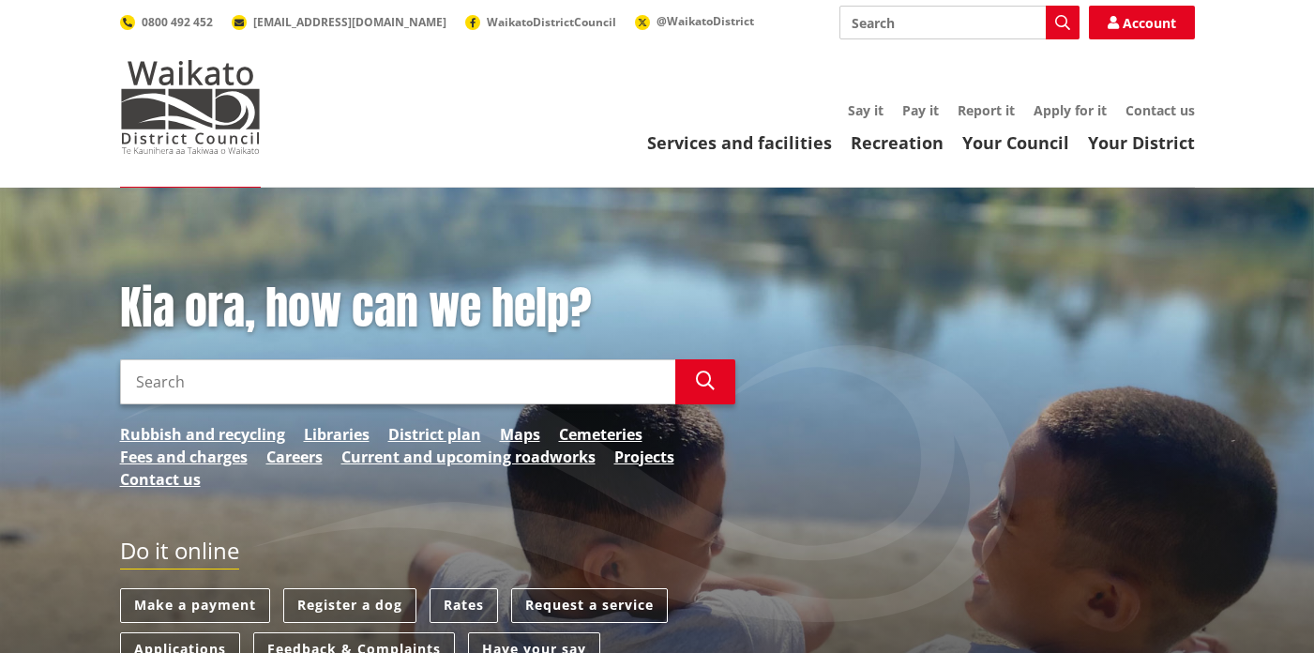
click at [152, 398] on input "Search" at bounding box center [397, 381] width 555 height 45
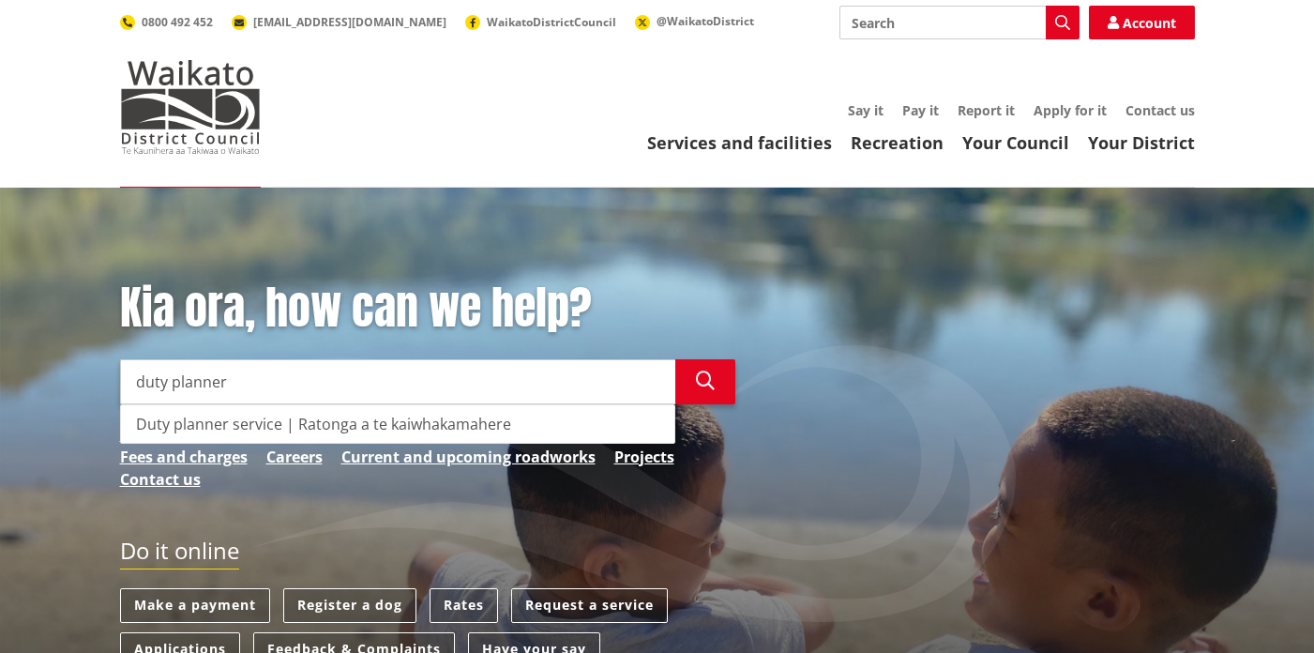
click at [172, 421] on div "Duty planner service | Ratonga a te kaiwhakamahere" at bounding box center [397, 424] width 553 height 38
type input "Duty planner service | Ratonga a te kaiwhakamahere"
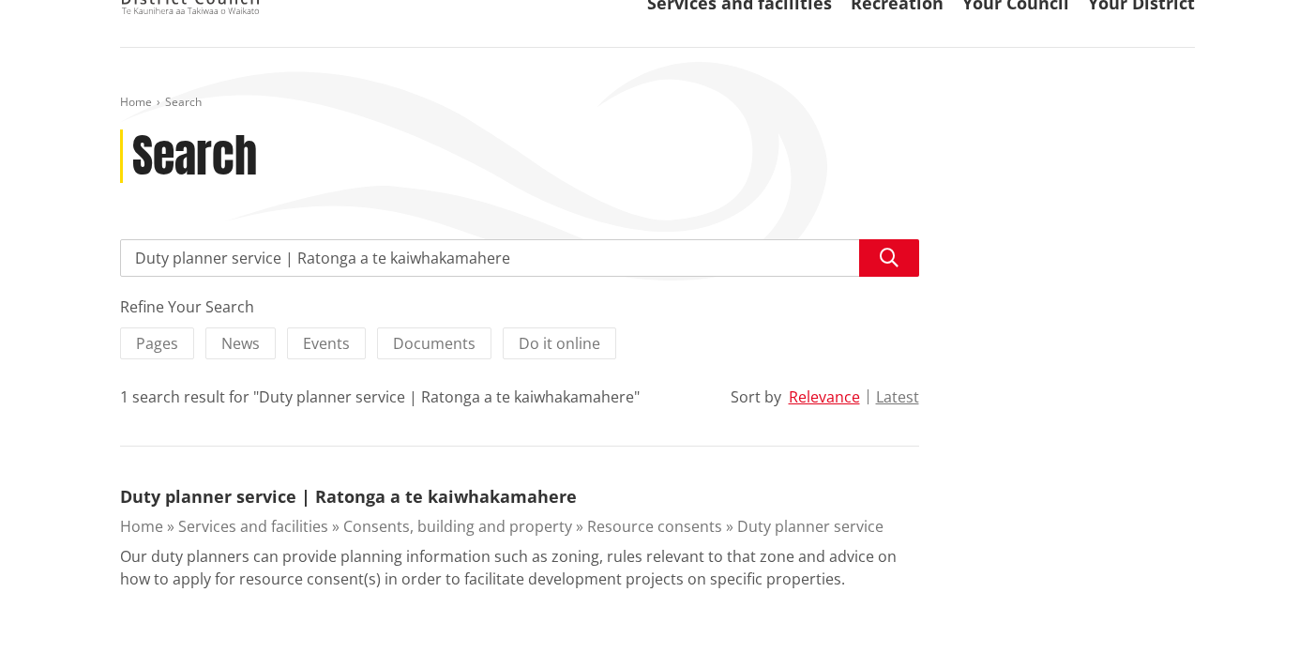
scroll to position [226, 0]
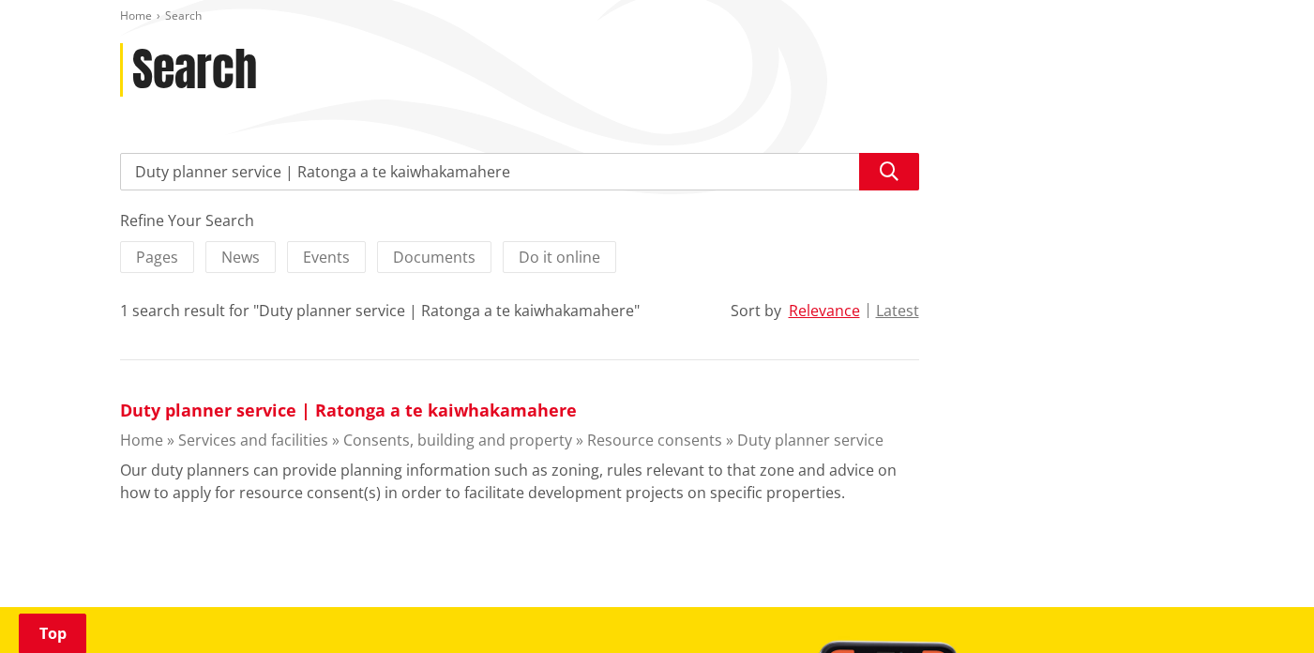
click at [350, 414] on link "Duty planner service | Ratonga a te kaiwhakamahere" at bounding box center [348, 410] width 457 height 23
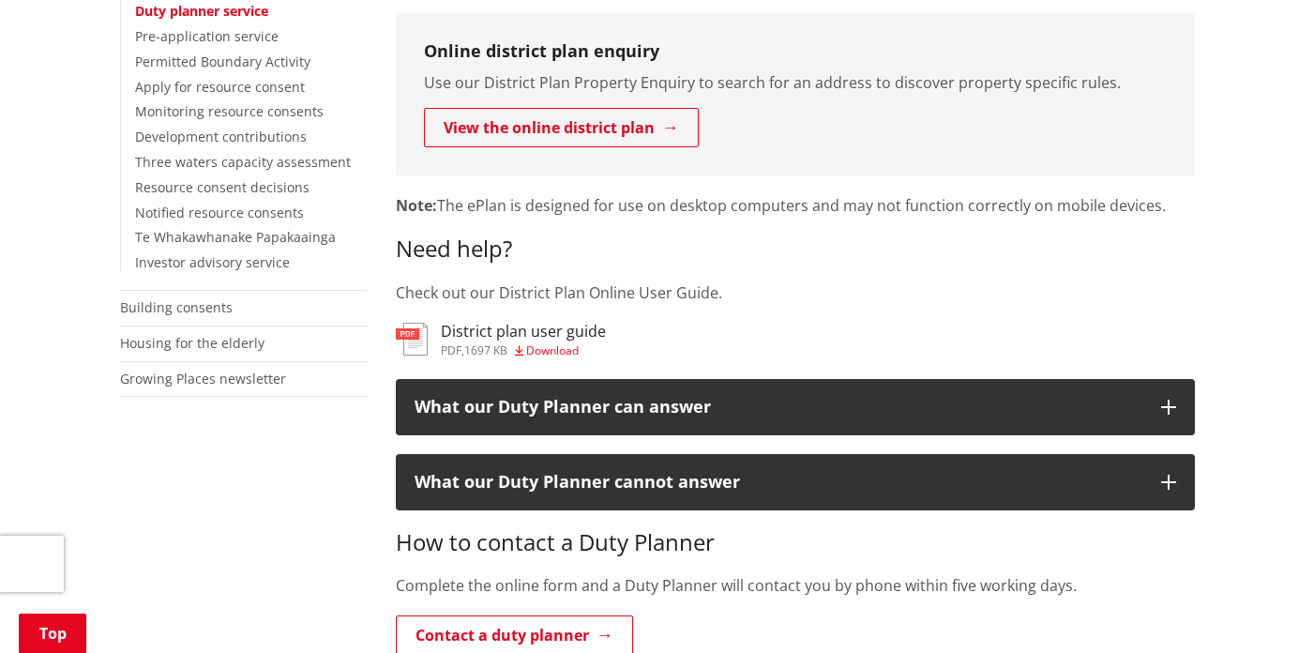
scroll to position [577, 0]
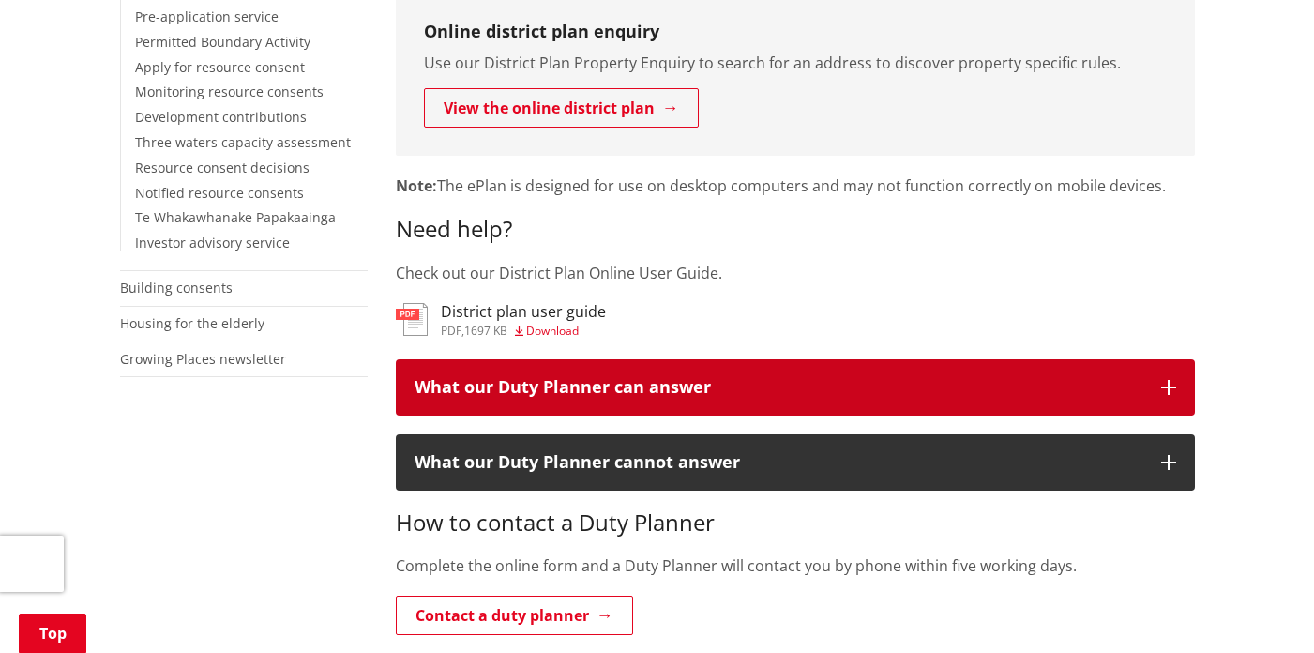
click at [1168, 386] on icon "button" at bounding box center [1168, 387] width 15 height 15
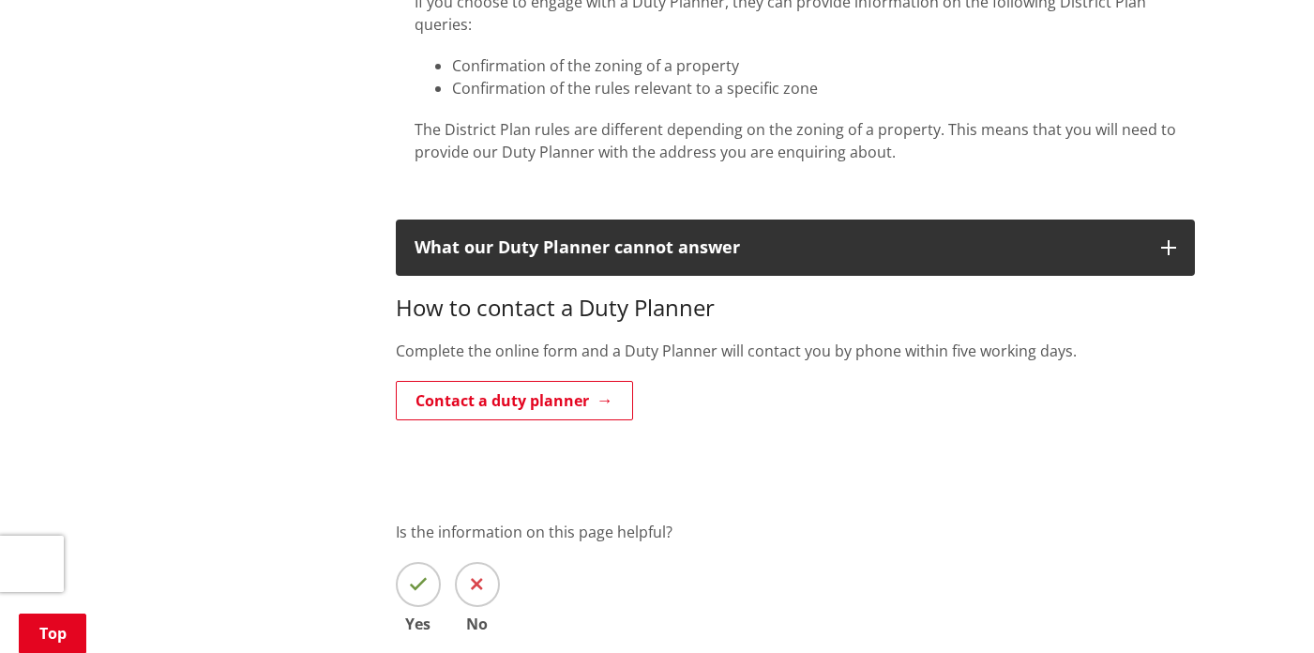
scroll to position [1147, 0]
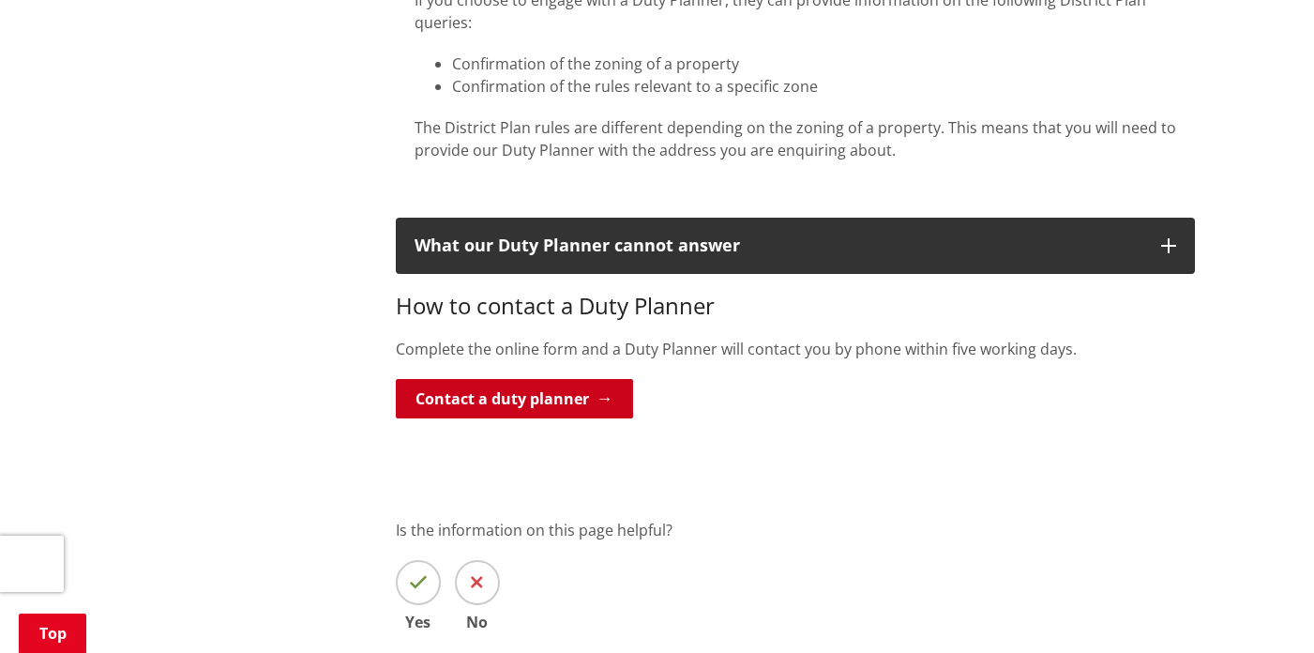
click at [558, 401] on link "Contact a duty planner" at bounding box center [514, 398] width 237 height 39
